Goal: Feedback & Contribution: Leave review/rating

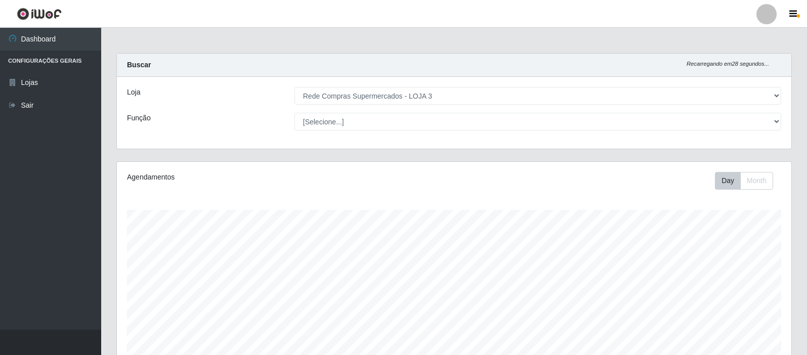
select select "162"
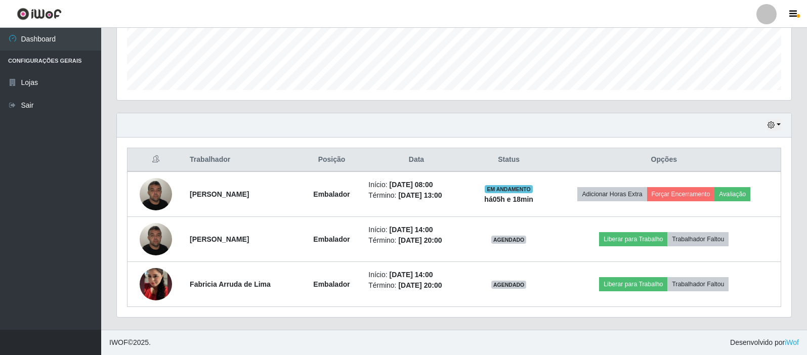
scroll to position [210, 675]
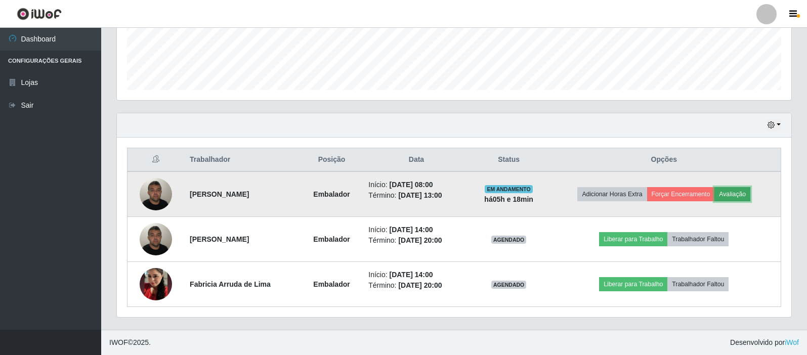
click at [738, 192] on button "Avaliação" at bounding box center [733, 194] width 36 height 14
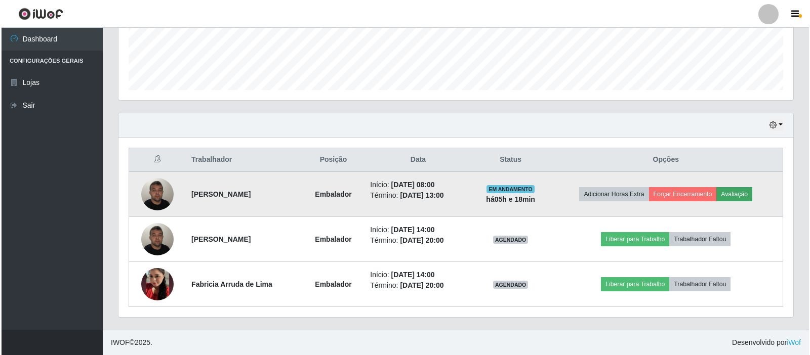
scroll to position [210, 670]
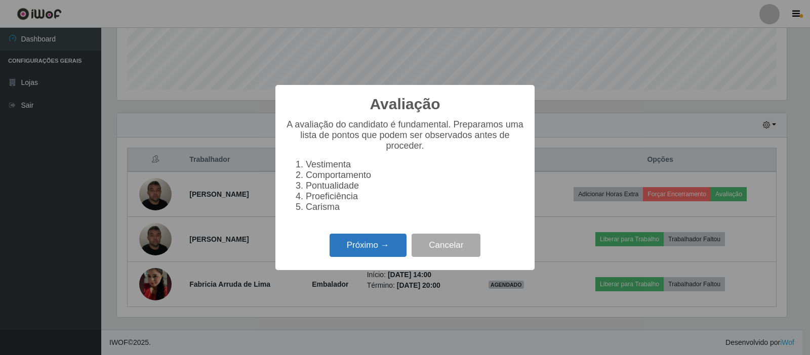
click at [370, 245] on button "Próximo →" at bounding box center [367, 246] width 77 height 24
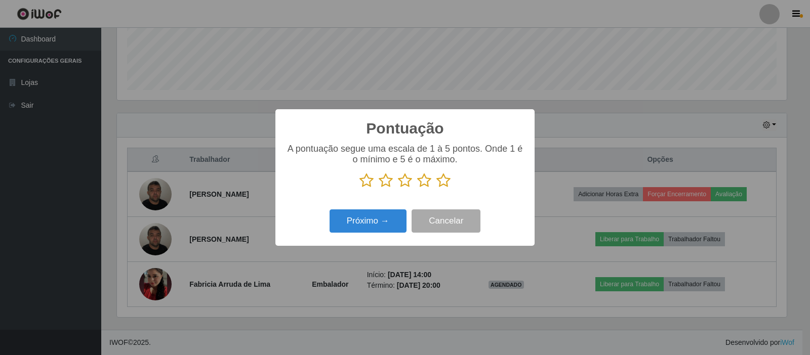
click at [443, 179] on icon at bounding box center [443, 180] width 14 height 15
click at [436, 188] on input "radio" at bounding box center [436, 188] width 0 height 0
click at [361, 221] on button "Próximo →" at bounding box center [367, 222] width 77 height 24
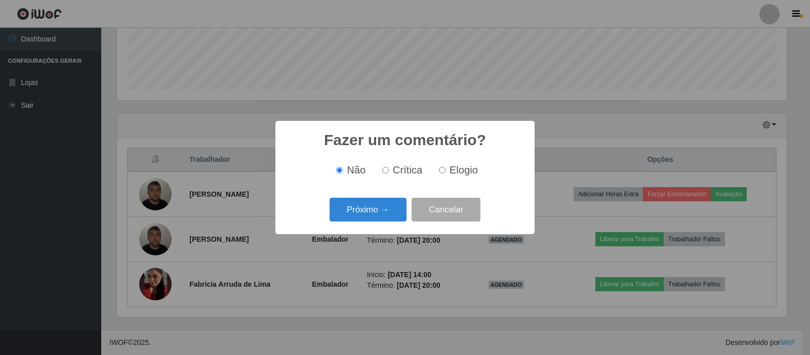
click at [444, 171] on input "Elogio" at bounding box center [442, 170] width 7 height 7
radio input "true"
click at [363, 213] on button "Próximo →" at bounding box center [367, 210] width 77 height 24
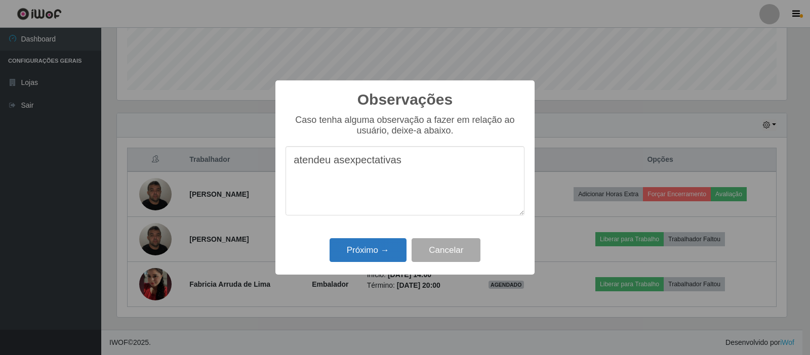
type textarea "atendeu asexpectativas"
click at [362, 244] on button "Próximo →" at bounding box center [367, 250] width 77 height 24
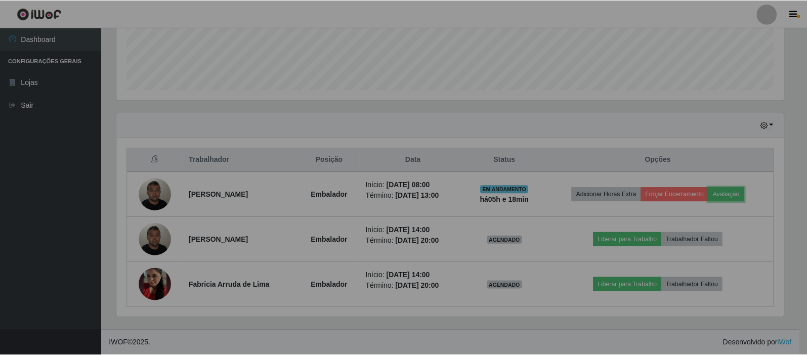
scroll to position [210, 675]
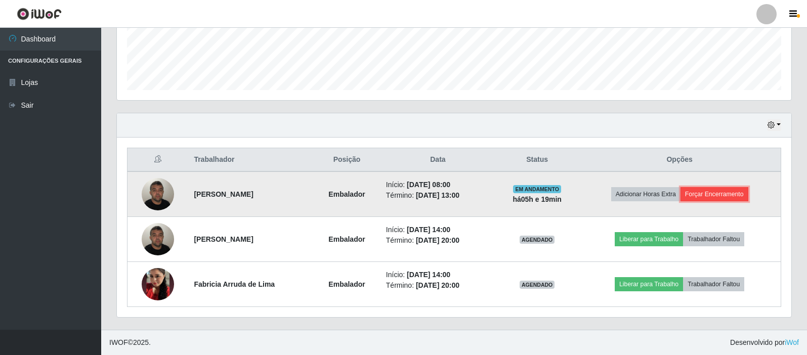
click at [722, 194] on button "Forçar Encerramento" at bounding box center [715, 194] width 68 height 14
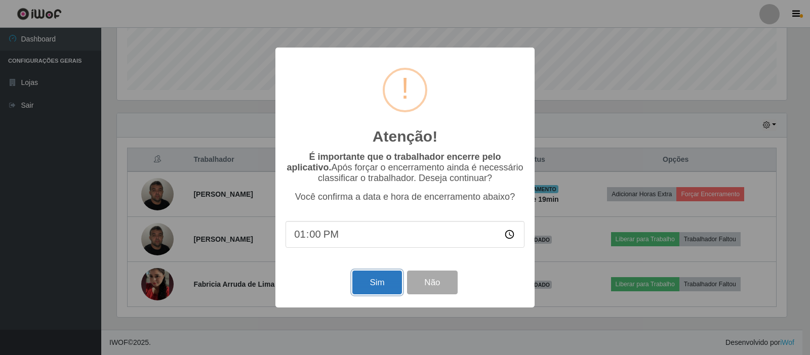
click at [386, 282] on button "Sim" at bounding box center [376, 283] width 49 height 24
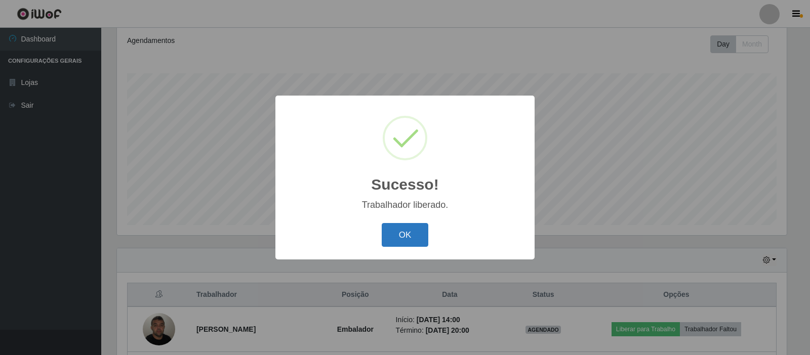
click at [404, 243] on button "OK" at bounding box center [405, 235] width 47 height 24
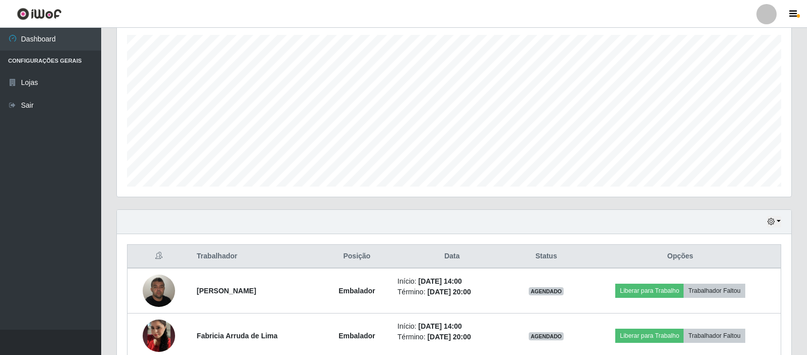
scroll to position [227, 0]
